Goal: Information Seeking & Learning: Find specific page/section

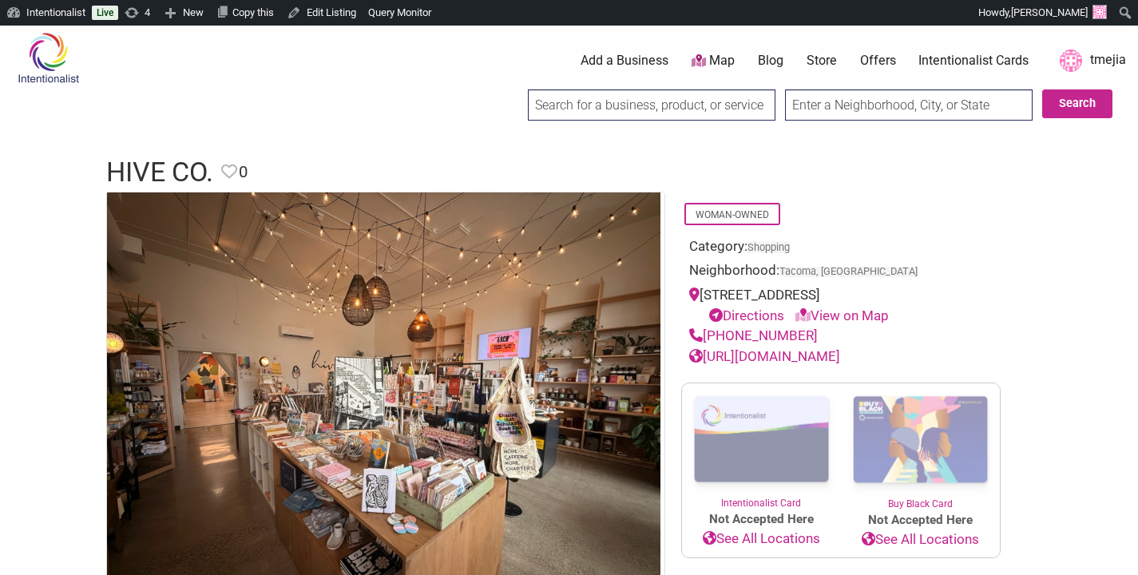
click at [618, 112] on input "search" at bounding box center [652, 104] width 248 height 31
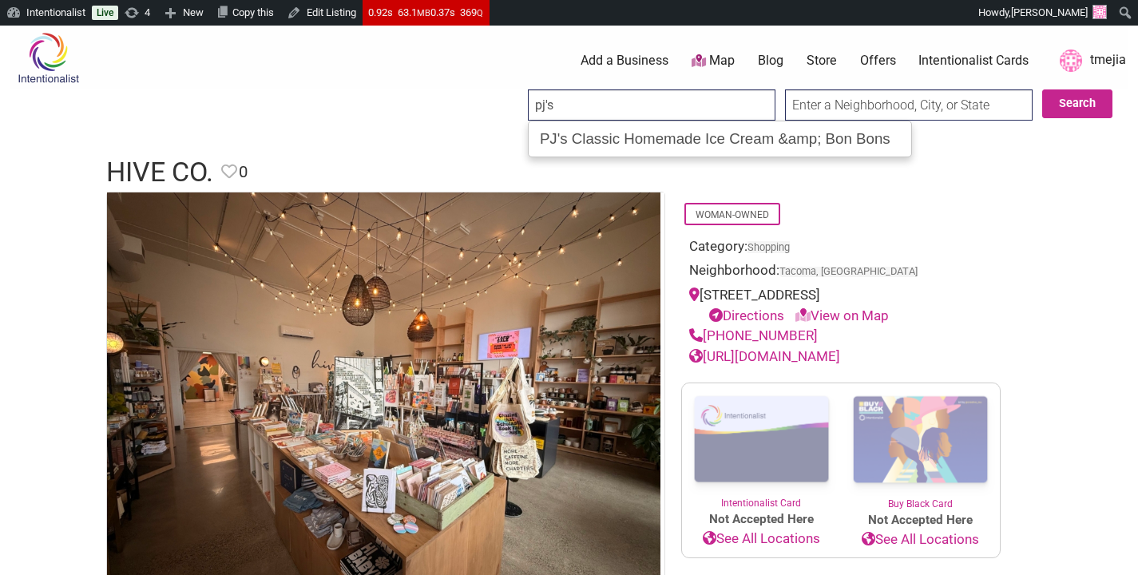
type input "pj's"
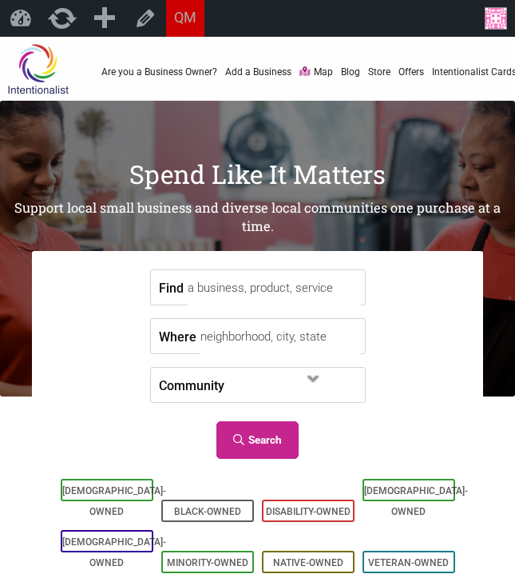
click at [224, 293] on input "Find" at bounding box center [274, 288] width 173 height 36
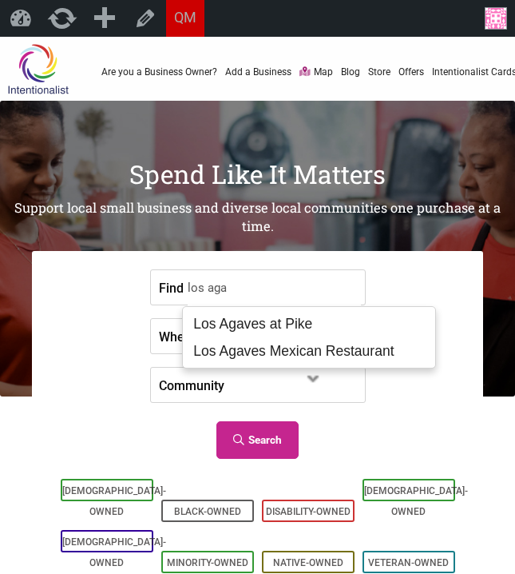
type input "Los Agaves at Pike"
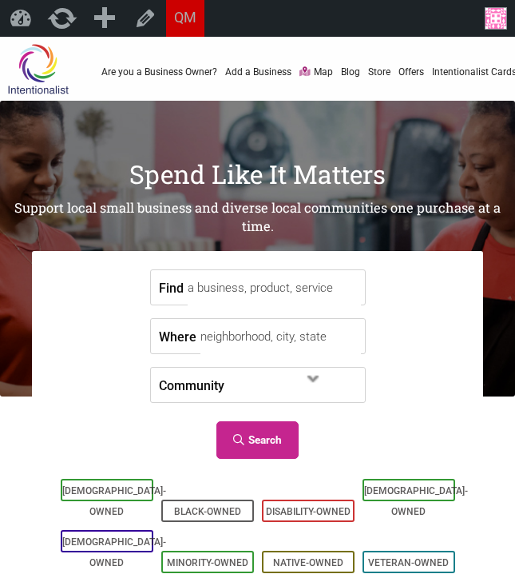
click at [236, 282] on input "Find" at bounding box center [274, 288] width 173 height 36
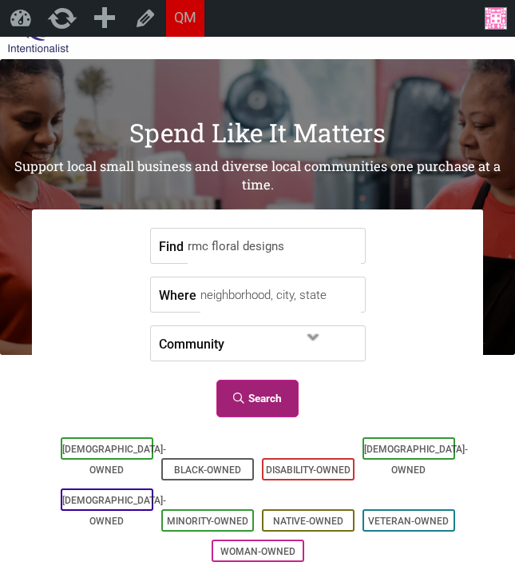
scroll to position [134, 0]
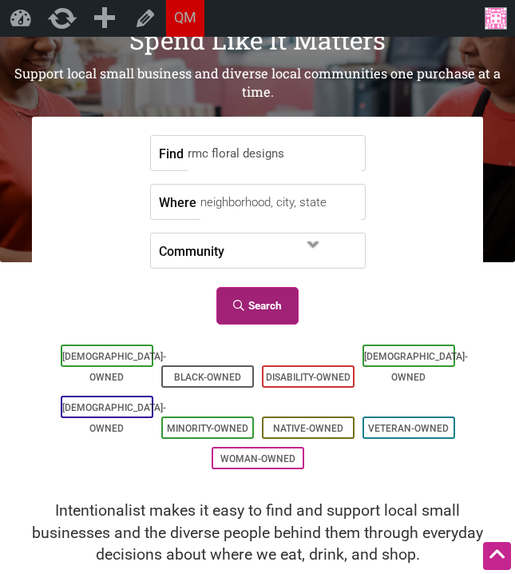
type input "rmc floral designs"
click at [258, 308] on link "Search" at bounding box center [258, 306] width 82 height 38
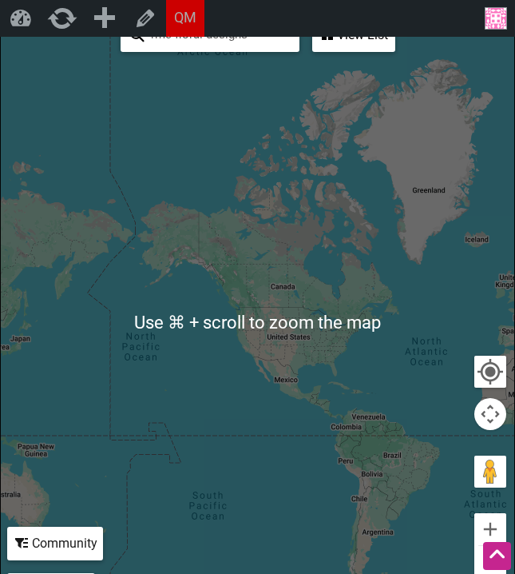
scroll to position [232, 0]
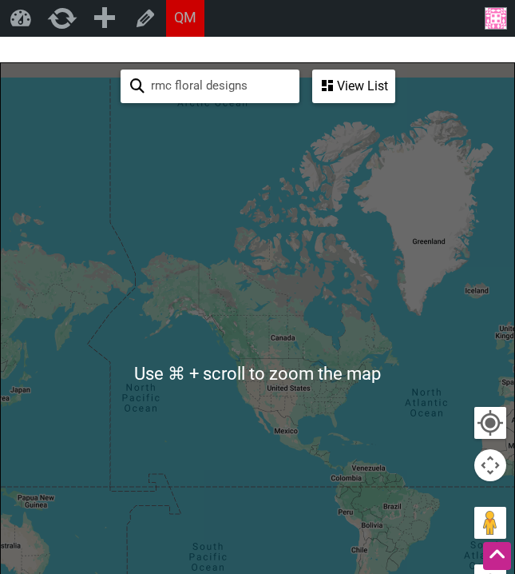
click at [332, 76] on div "View List" at bounding box center [354, 86] width 80 height 30
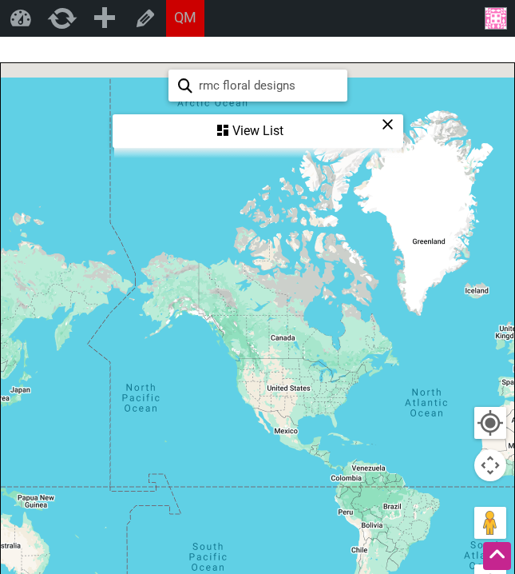
click at [240, 145] on div "View List" at bounding box center [258, 131] width 288 height 30
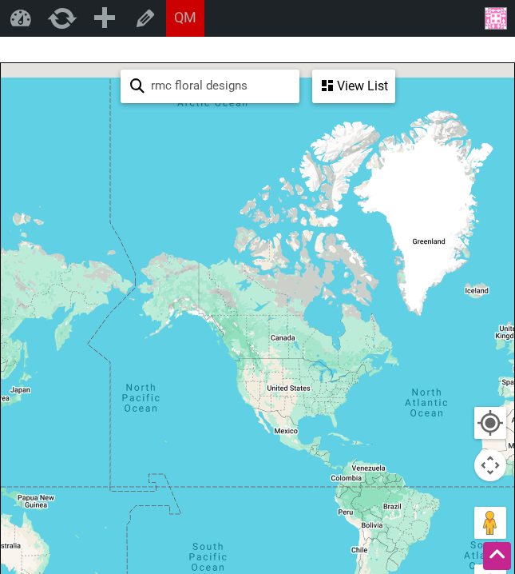
click at [358, 101] on div "View List Sorry...nothing found." at bounding box center [353, 87] width 83 height 34
click at [280, 372] on div at bounding box center [258, 374] width 514 height 622
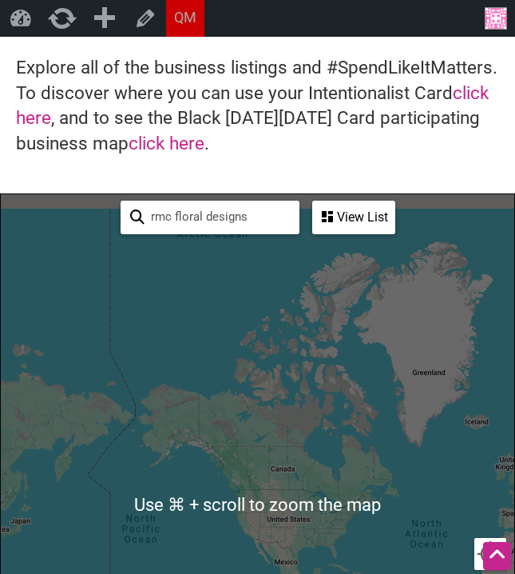
scroll to position [89, 0]
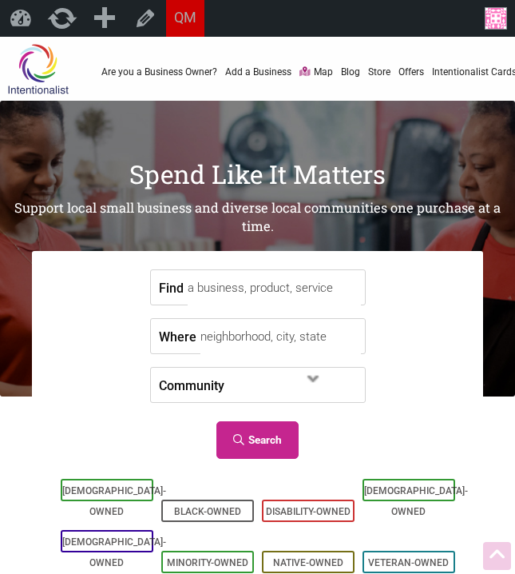
click at [232, 270] on input "Find" at bounding box center [274, 288] width 173 height 36
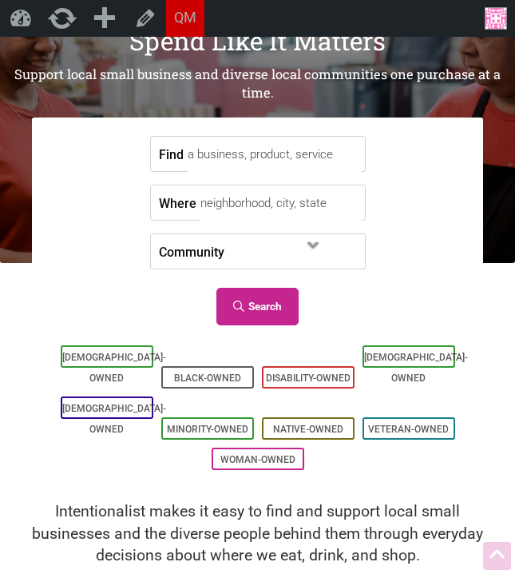
scroll to position [133, 0]
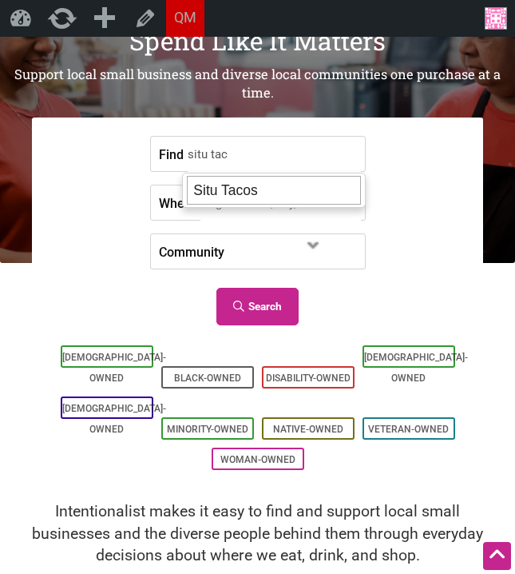
click at [226, 188] on div "Situ Tacos" at bounding box center [273, 190] width 173 height 29
type input "Situ Tacos"
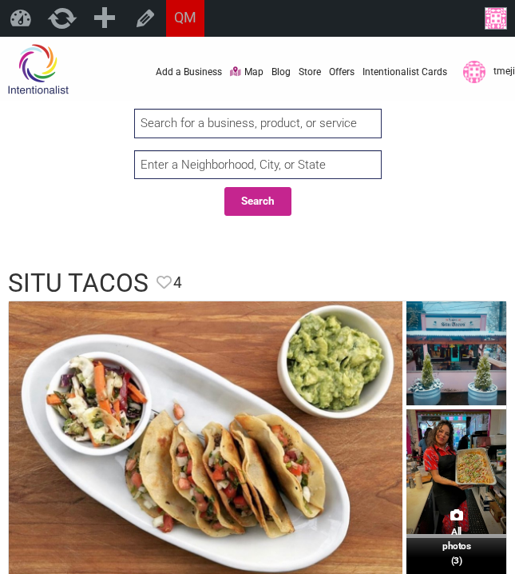
click at [180, 132] on input "search" at bounding box center [258, 124] width 248 height 30
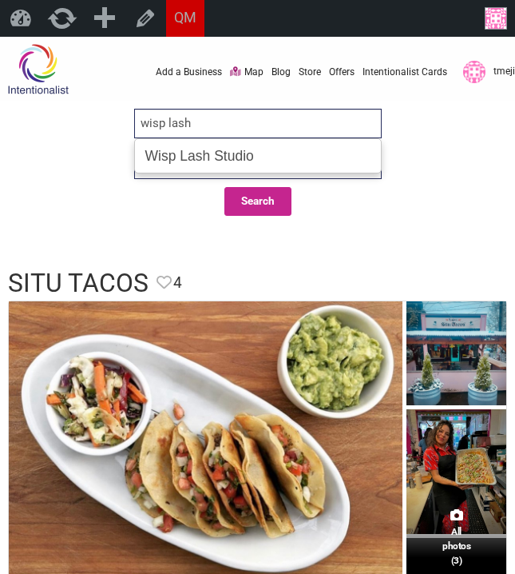
type input "Wisp Lash Studio"
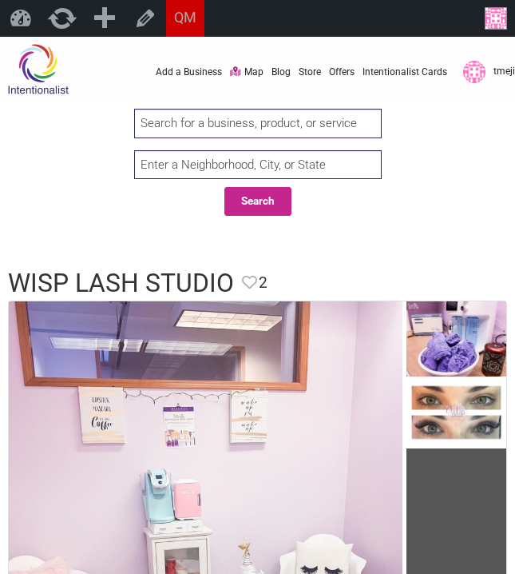
click at [260, 114] on input "search" at bounding box center [258, 124] width 248 height 30
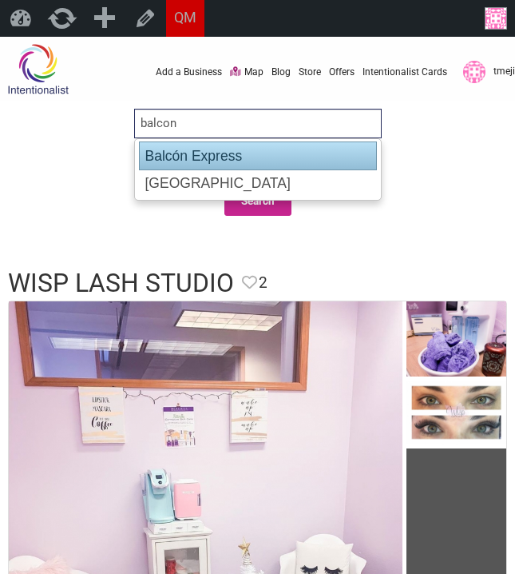
click at [244, 150] on div "Balcón Express" at bounding box center [258, 155] width 238 height 29
type input "Balcón Express"
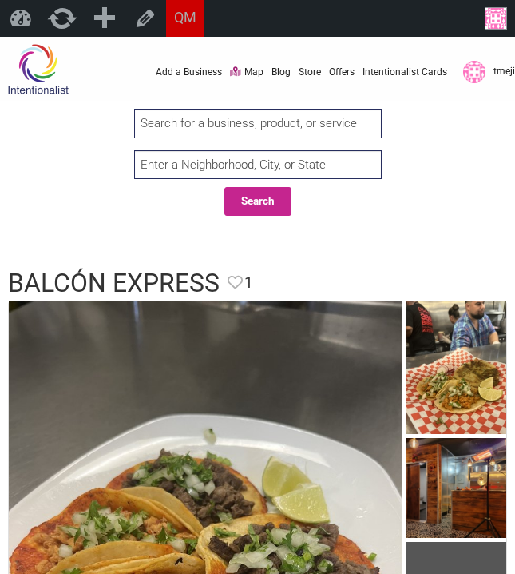
click at [224, 129] on input "search" at bounding box center [258, 124] width 248 height 30
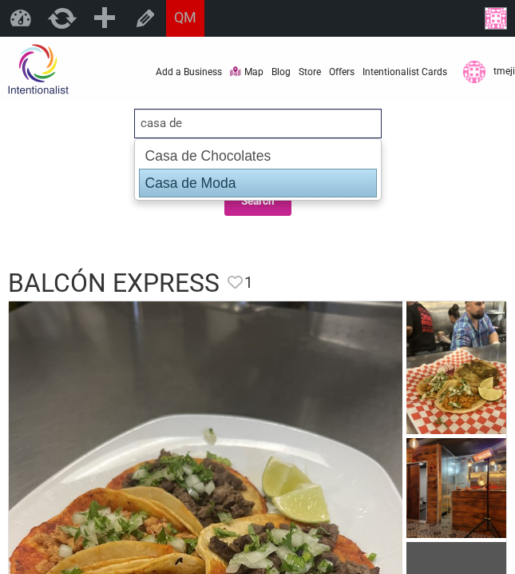
click at [248, 181] on div "Casa de Moda" at bounding box center [258, 183] width 238 height 29
type input "Casa de Moda"
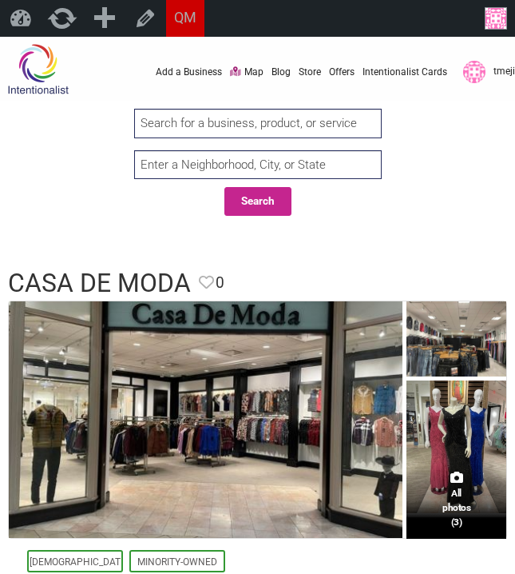
click at [232, 123] on input "search" at bounding box center [258, 124] width 248 height 30
type input "rmc"
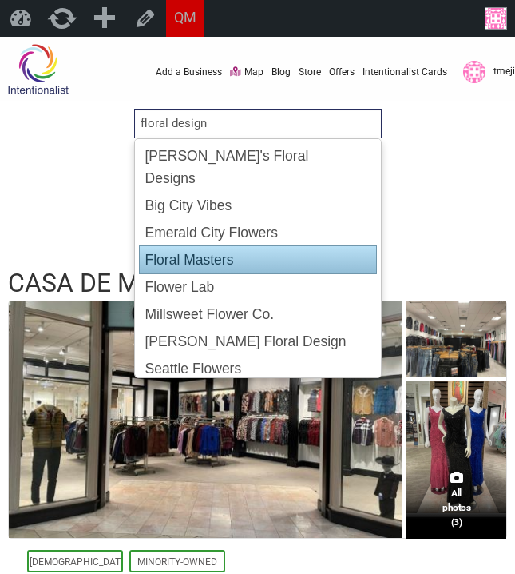
click at [479, 195] on div "Search" at bounding box center [257, 203] width 503 height 49
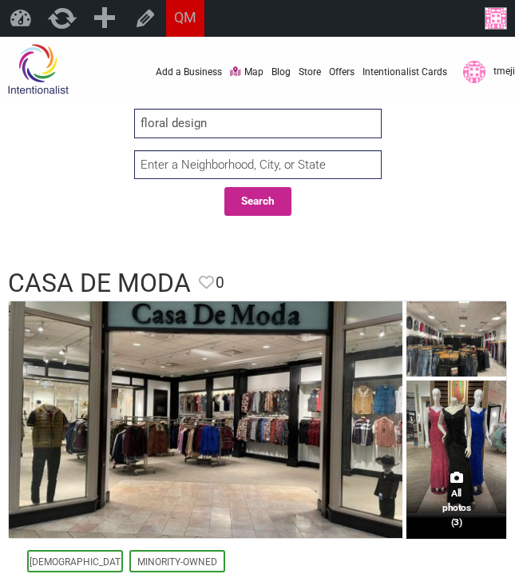
click at [228, 121] on input "floral design" at bounding box center [258, 124] width 248 height 30
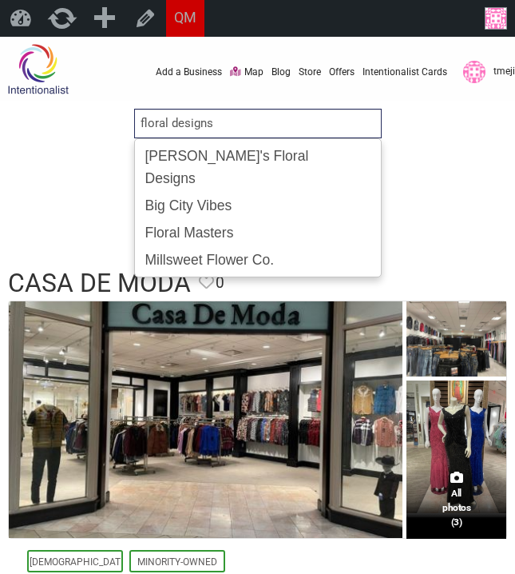
click at [140, 125] on input "floral designs" at bounding box center [258, 124] width 248 height 30
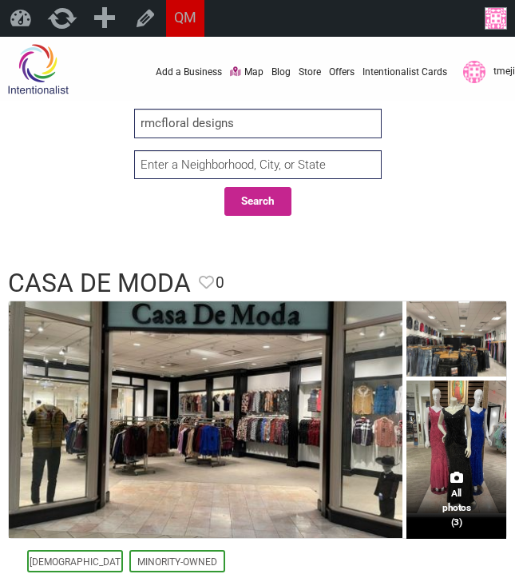
type input "rmc floral designs"
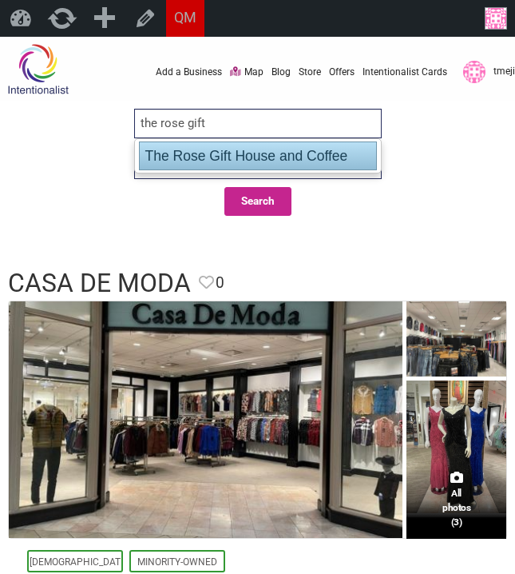
click at [269, 159] on div "The Rose Gift House and Coffee" at bounding box center [258, 155] width 238 height 29
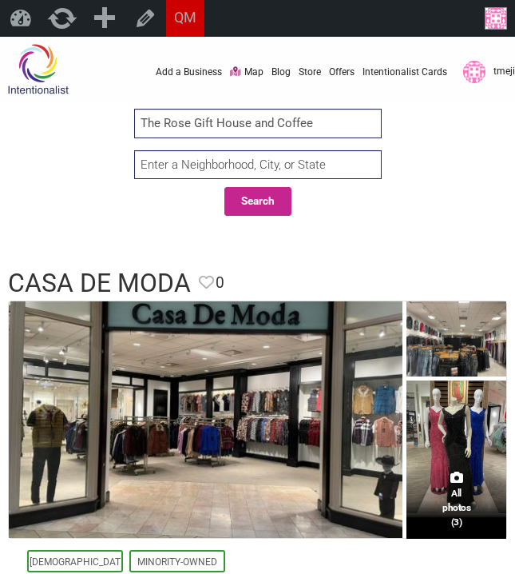
type input "The Rose Gift House and Coffee"
